Goal: Navigation & Orientation: Find specific page/section

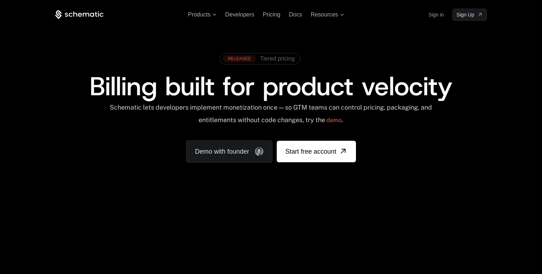
click at [270, 59] on span "Tiered pricing" at bounding box center [277, 59] width 34 height 6
click at [191, 11] on span "Products" at bounding box center [199, 14] width 23 height 6
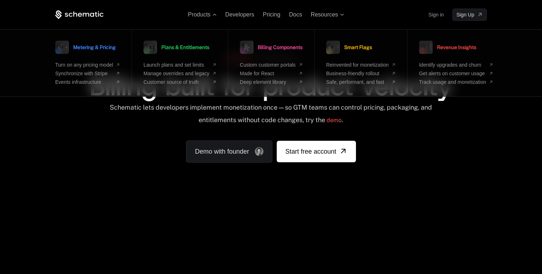
click at [84, 15] on icon at bounding box center [79, 14] width 48 height 9
